Goal: Task Accomplishment & Management: Complete application form

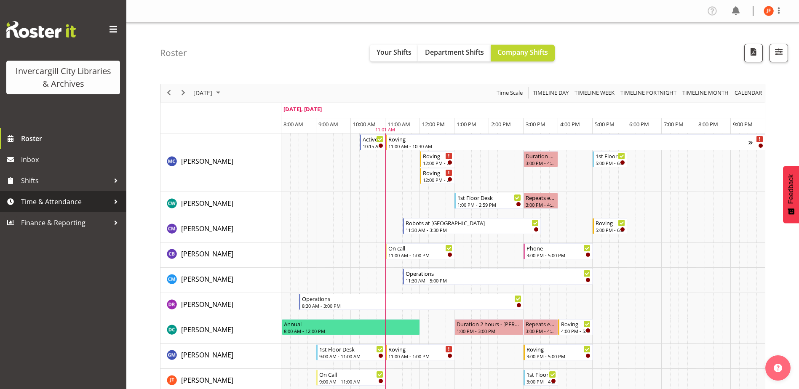
click at [56, 199] on span "Time & Attendance" at bounding box center [65, 201] width 88 height 13
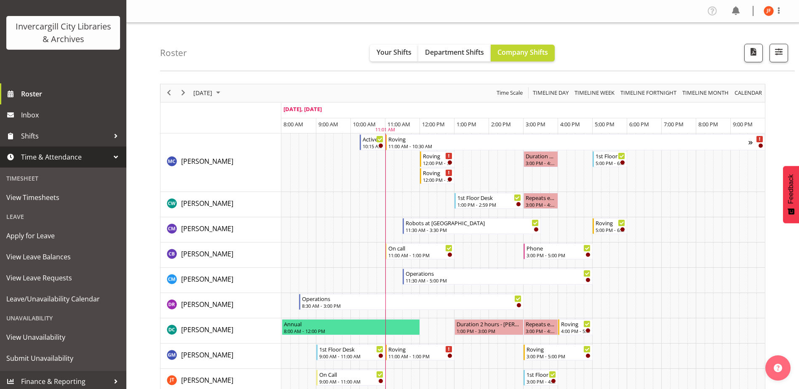
scroll to position [48, 0]
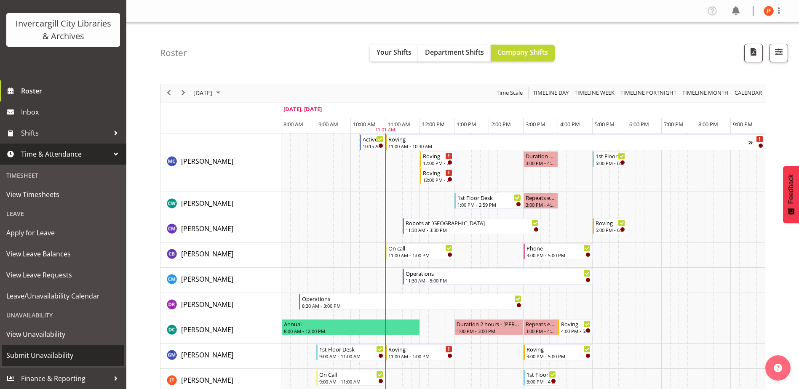
click at [33, 353] on span "Submit Unavailability" at bounding box center [63, 355] width 114 height 13
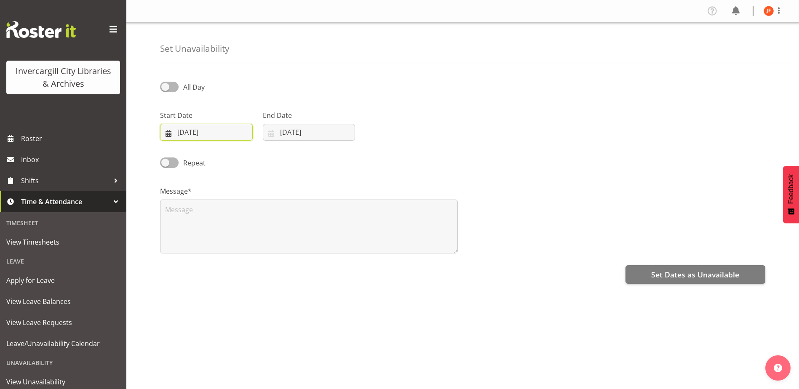
click at [218, 131] on input "30/09/2025" at bounding box center [206, 132] width 93 height 17
click at [228, 158] on select "January February March April May June July August September October November De…" at bounding box center [212, 156] width 48 height 17
select select "9"
click at [188, 148] on select "January February March April May June July August September October November De…" at bounding box center [212, 156] width 48 height 17
click at [211, 216] on span "7" at bounding box center [210, 217] width 3 height 8
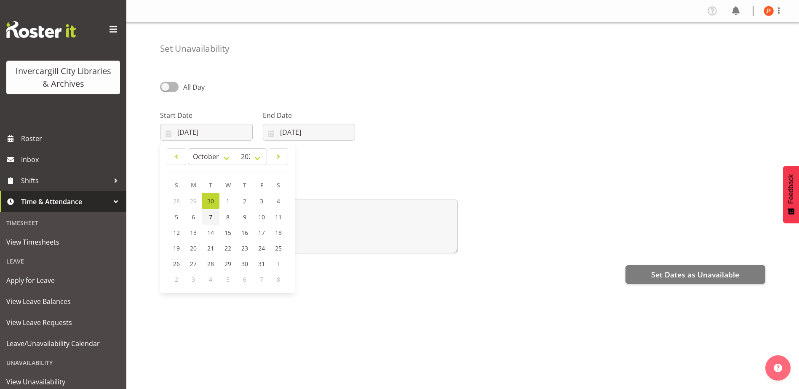
type input "07/10/2025"
drag, startPoint x: 164, startPoint y: 160, endPoint x: 181, endPoint y: 160, distance: 16.8
click at [181, 160] on label "Repeat" at bounding box center [182, 163] width 45 height 11
click at [166, 160] on input "Repeat" at bounding box center [162, 162] width 5 height 5
checkbox input "true"
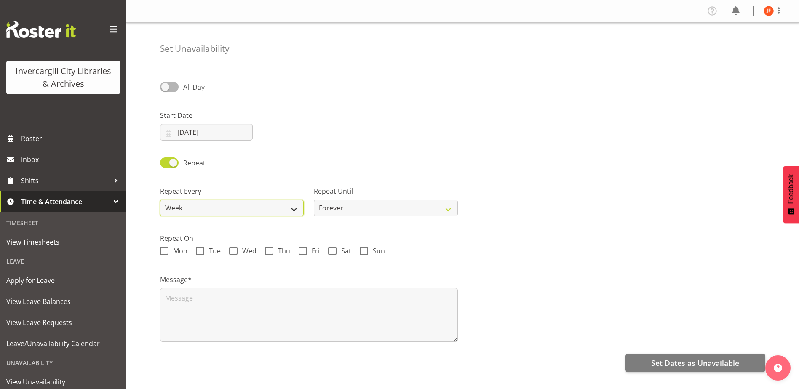
click at [293, 208] on select "Week 2 Weeks 3 Weeks 4 Weeks Month" at bounding box center [232, 208] width 144 height 17
select select "2weeks"
click at [160, 200] on select "Week 2 Weeks 3 Weeks 4 Weeks Month" at bounding box center [232, 208] width 144 height 17
drag, startPoint x: 165, startPoint y: 86, endPoint x: 185, endPoint y: 87, distance: 20.2
click at [185, 87] on label "All Day" at bounding box center [182, 87] width 45 height 11
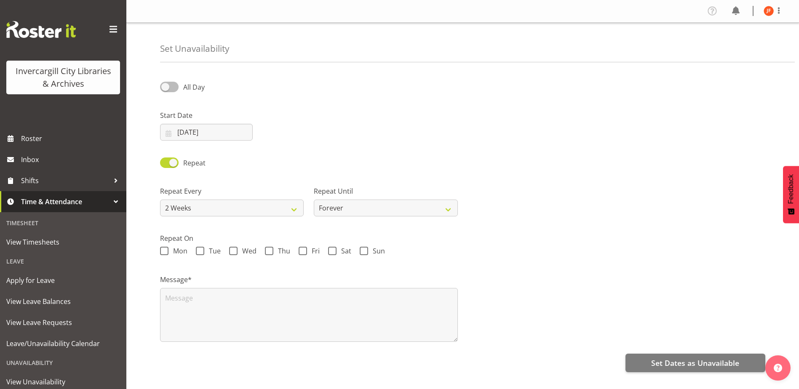
click at [166, 87] on input "All Day" at bounding box center [162, 86] width 5 height 5
checkbox input "true"
select select "11"
select select "1"
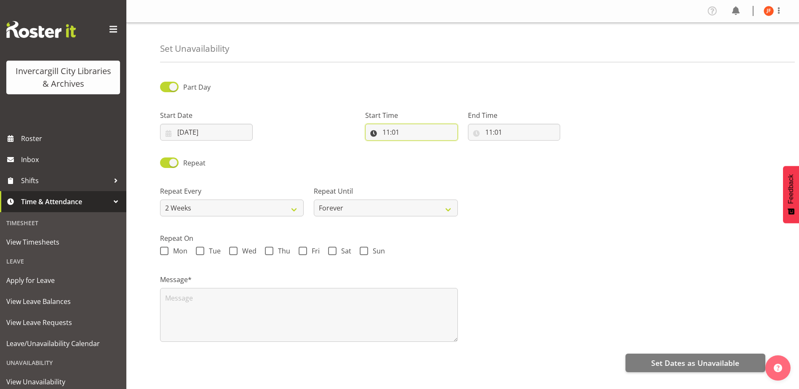
click at [404, 129] on input "11:01" at bounding box center [411, 132] width 93 height 17
click at [423, 157] on select "00 01 02 03 04 05 06 07 08 09 10 11 12 13 14 15 16 17 18 19 20 21 22 23" at bounding box center [422, 154] width 19 height 17
select select "9"
click at [413, 146] on select "00 01 02 03 04 05 06 07 08 09 10 11 12 13 14 15 16 17 18 19 20 21 22 23" at bounding box center [422, 154] width 19 height 17
type input "09:01"
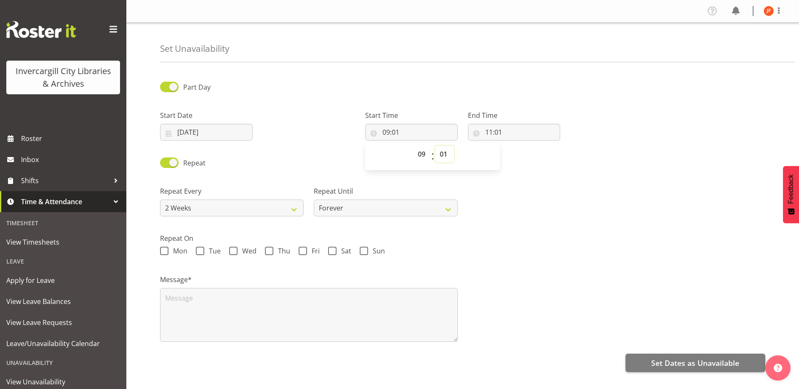
click at [445, 154] on select "00 01 02 03 04 05 06 07 08 09 10 11 12 13 14 15 16 17 18 19 20 21 22 23 24 25 2…" at bounding box center [444, 154] width 19 height 17
select select "0"
click at [435, 146] on select "00 01 02 03 04 05 06 07 08 09 10 11 12 13 14 15 16 17 18 19 20 21 22 23 24 25 2…" at bounding box center [444, 154] width 19 height 17
type input "09:00"
click at [496, 131] on input "11:01" at bounding box center [514, 132] width 93 height 17
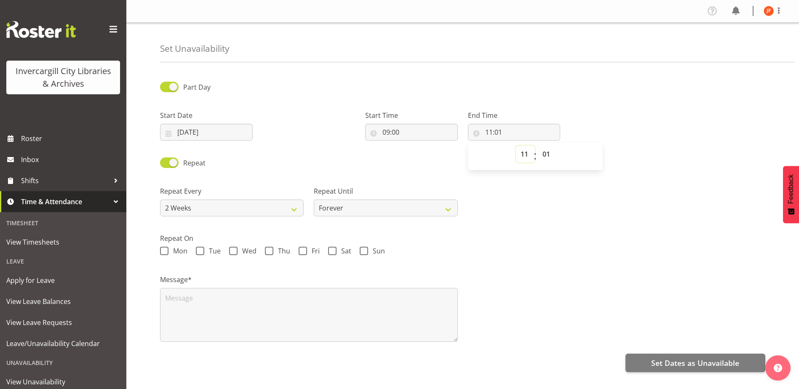
click at [525, 155] on select "00 01 02 03 04 05 06 07 08 09 10 11 12 13 14 15 16 17 18 19 20 21 22 23" at bounding box center [525, 154] width 19 height 17
select select "10"
click at [516, 146] on select "00 01 02 03 04 05 06 07 08 09 10 11 12 13 14 15 16 17 18 19 20 21 22 23" at bounding box center [525, 154] width 19 height 17
type input "10:01"
click at [547, 153] on select "00 01 02 03 04 05 06 07 08 09 10 11 12 13 14 15 16 17 18 19 20 21 22 23 24 25 2…" at bounding box center [547, 154] width 19 height 17
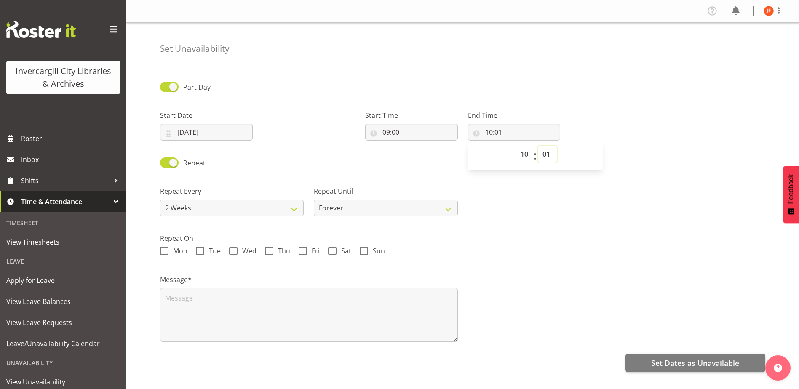
select select "0"
click at [538, 146] on select "00 01 02 03 04 05 06 07 08 09 10 11 12 13 14 15 16 17 18 19 20 21 22 23 24 25 2…" at bounding box center [547, 154] width 19 height 17
type input "10:00"
click at [199, 251] on span at bounding box center [200, 251] width 8 height 8
click at [199, 251] on input "Tue" at bounding box center [198, 251] width 5 height 5
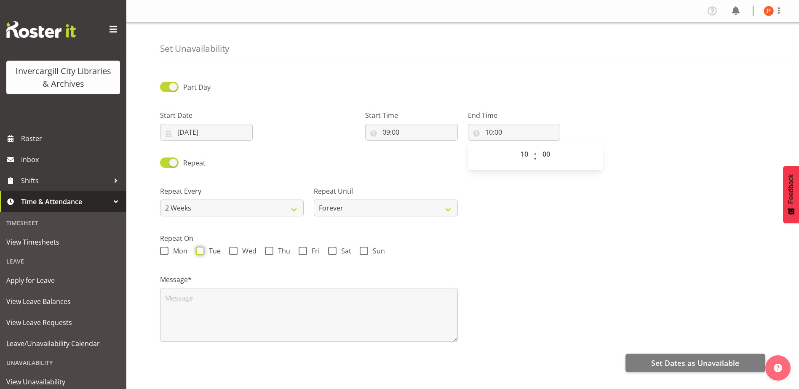
checkbox input "true"
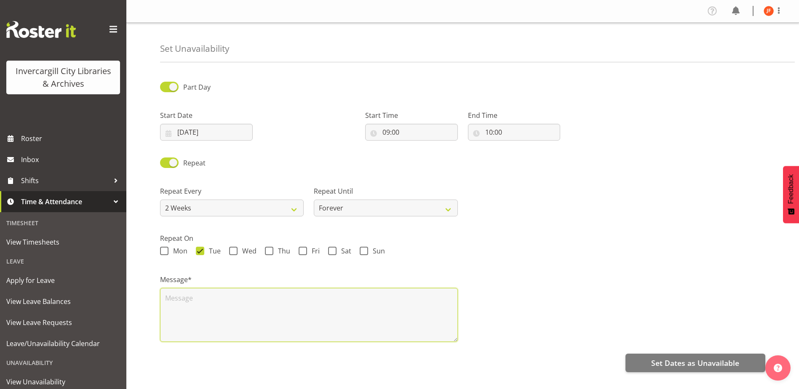
click at [175, 298] on textarea at bounding box center [309, 315] width 298 height 54
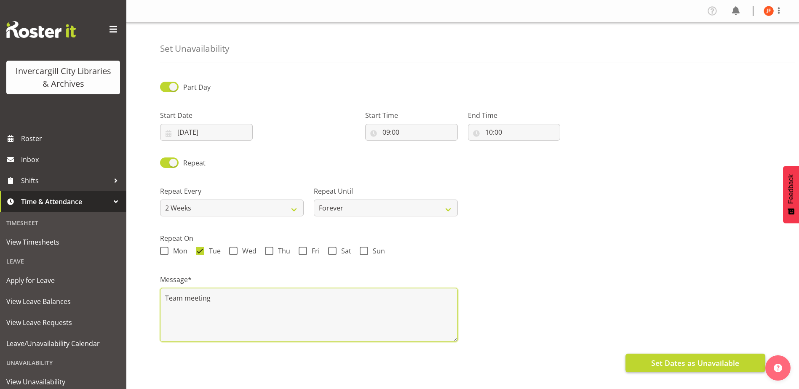
type textarea "Team meeting"
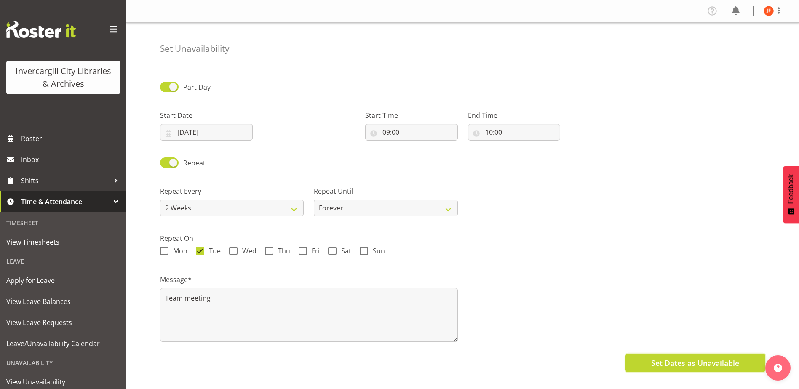
click at [673, 362] on span "Set Dates as Unavailable" at bounding box center [695, 363] width 88 height 11
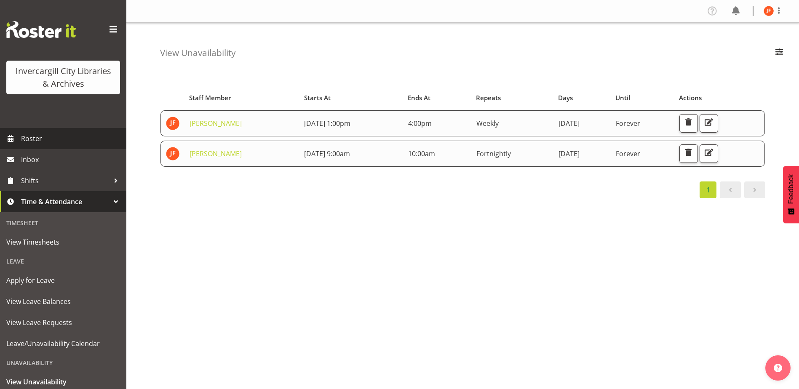
click at [30, 138] on span "Roster" at bounding box center [71, 138] width 101 height 13
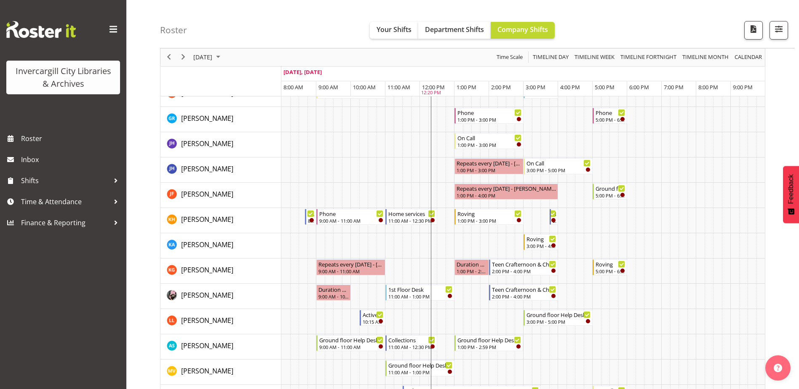
scroll to position [281, 0]
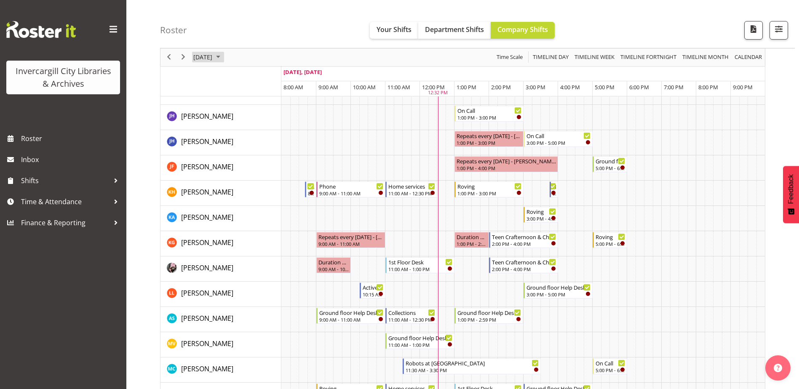
click at [223, 56] on span "September 2025" at bounding box center [218, 57] width 10 height 11
click at [181, 56] on span "Next" at bounding box center [183, 57] width 10 height 11
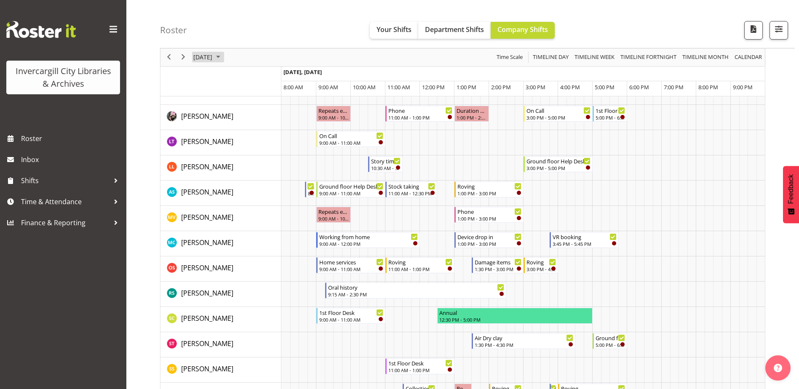
click at [223, 57] on span "October 2025" at bounding box center [218, 57] width 10 height 11
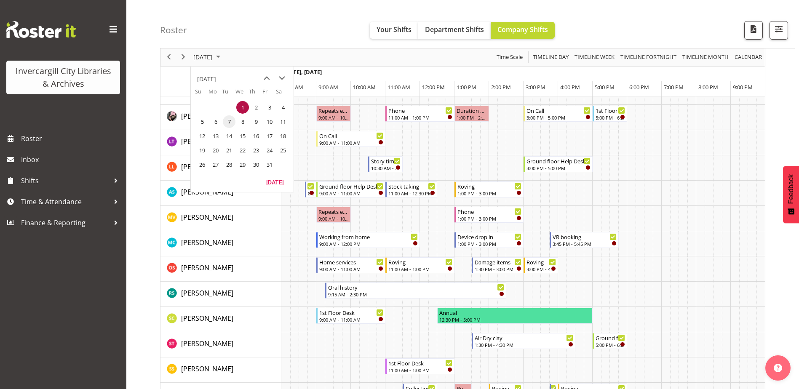
click at [230, 121] on span "7" at bounding box center [229, 121] width 13 height 13
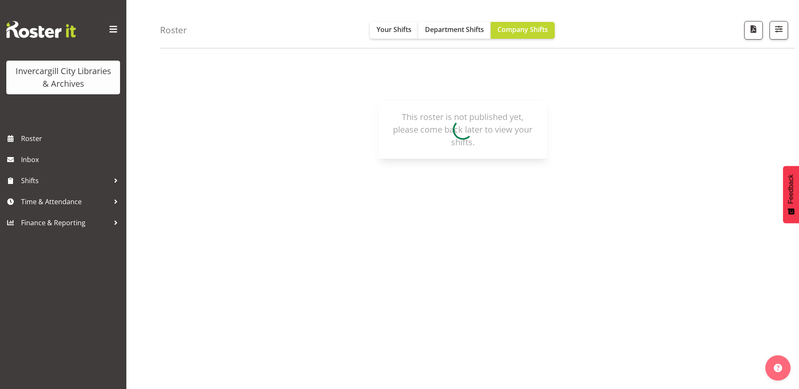
scroll to position [25, 0]
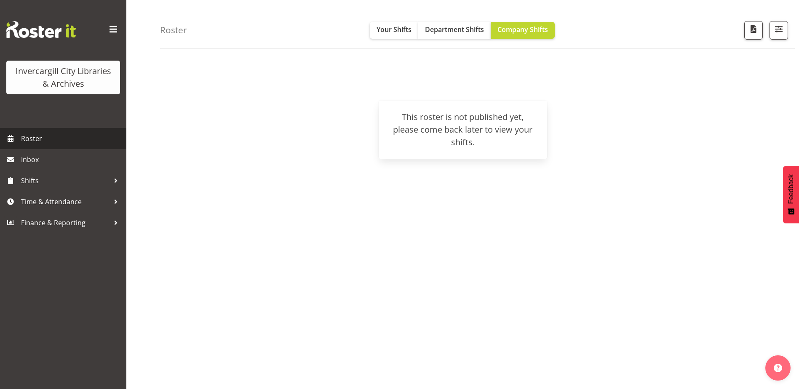
click at [24, 137] on span "Roster" at bounding box center [71, 138] width 101 height 13
